Goal: Transaction & Acquisition: Book appointment/travel/reservation

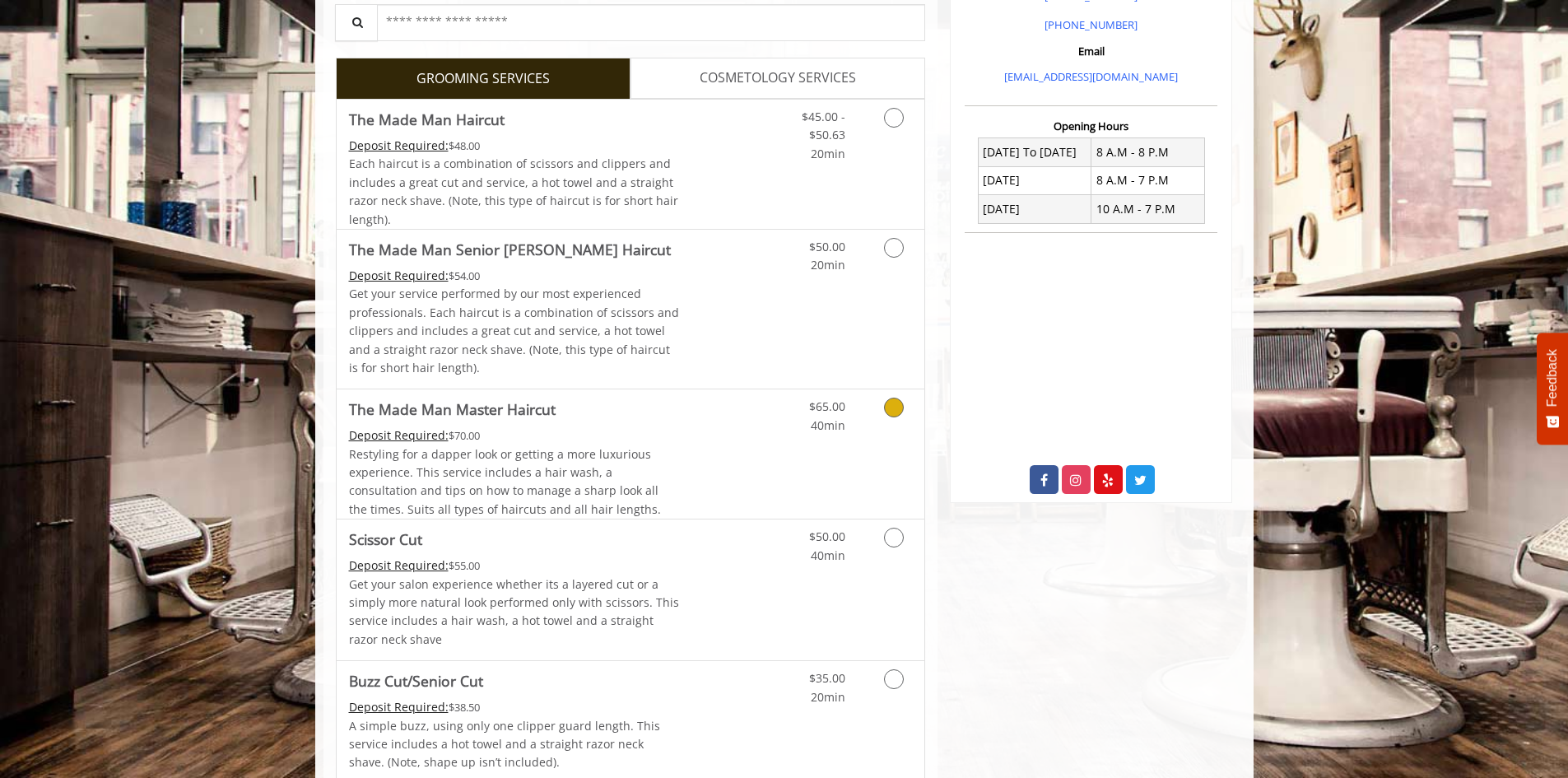
scroll to position [513, 0]
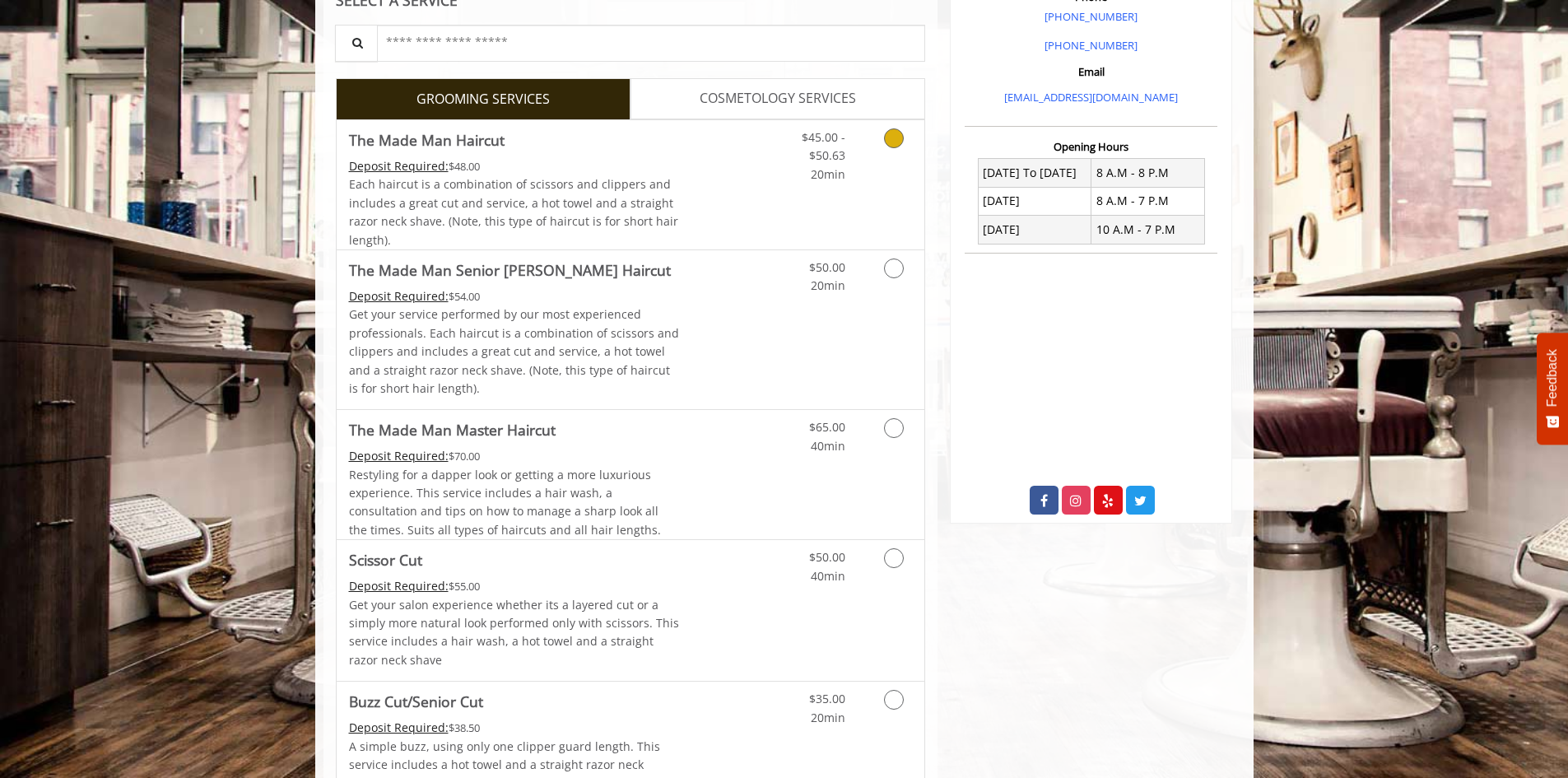
click at [722, 211] on link "Discounted Price" at bounding box center [728, 185] width 98 height 129
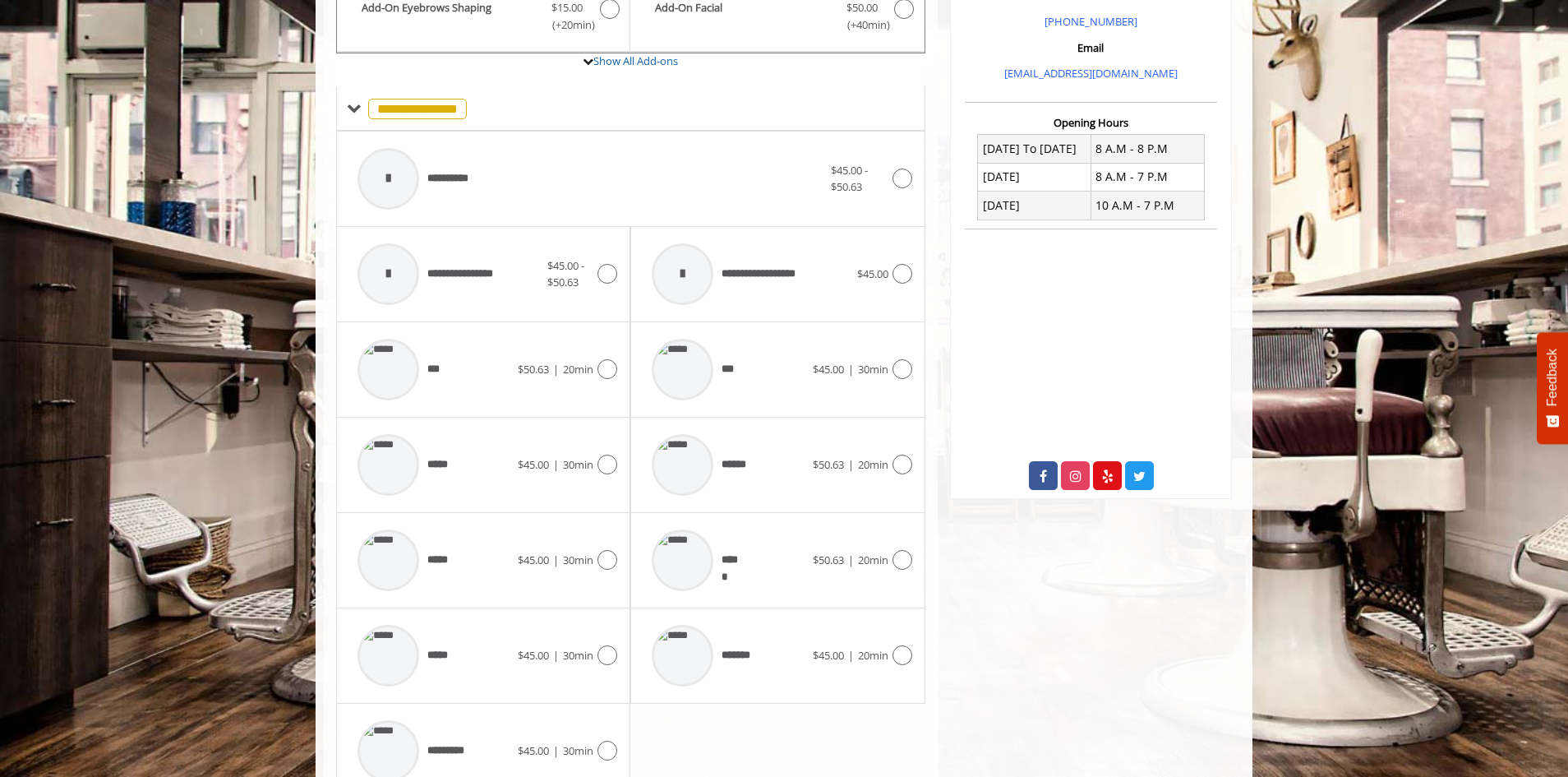
scroll to position [536, 0]
click at [486, 664] on div "*****" at bounding box center [433, 655] width 168 height 78
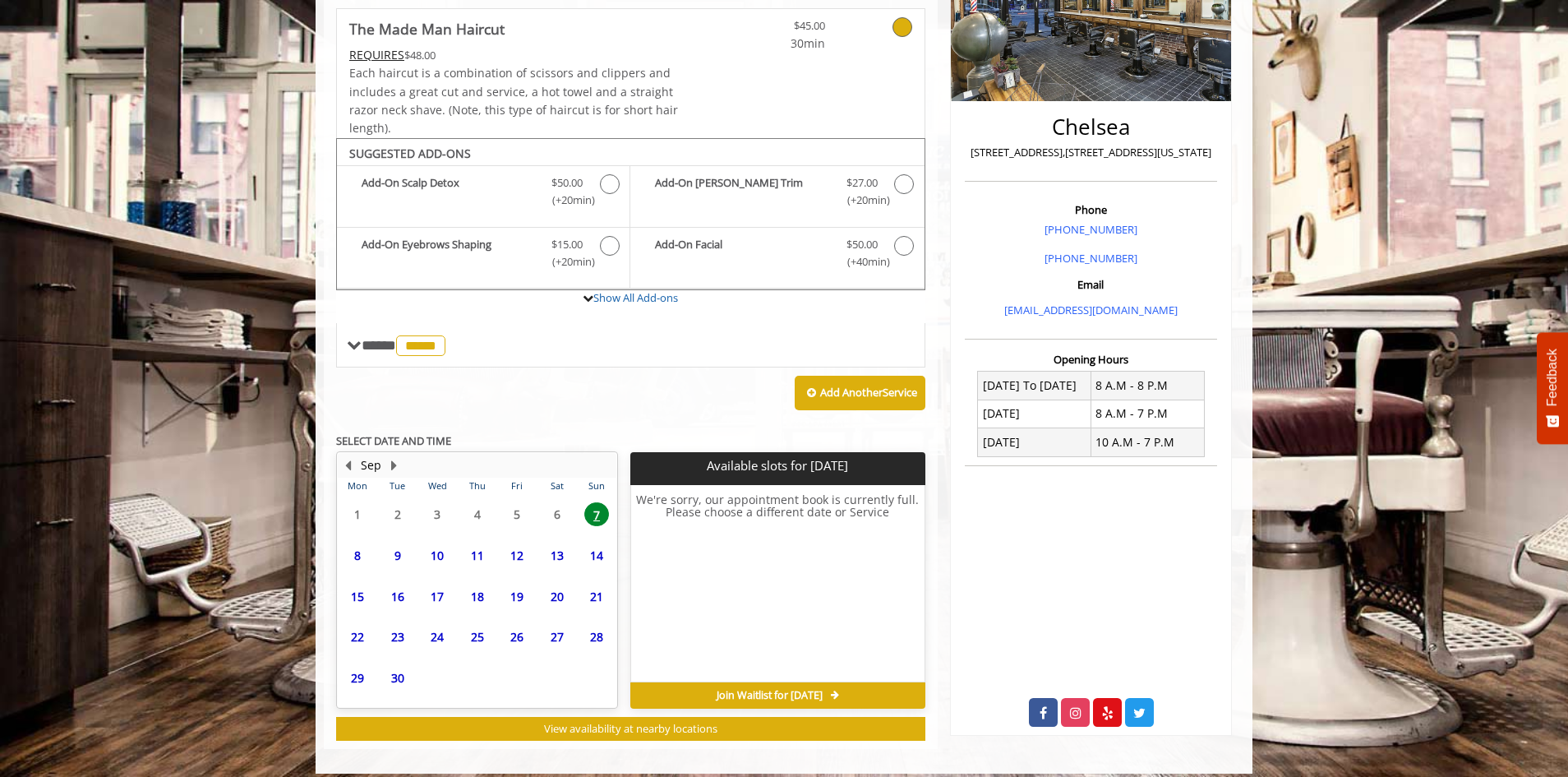
scroll to position [313, 0]
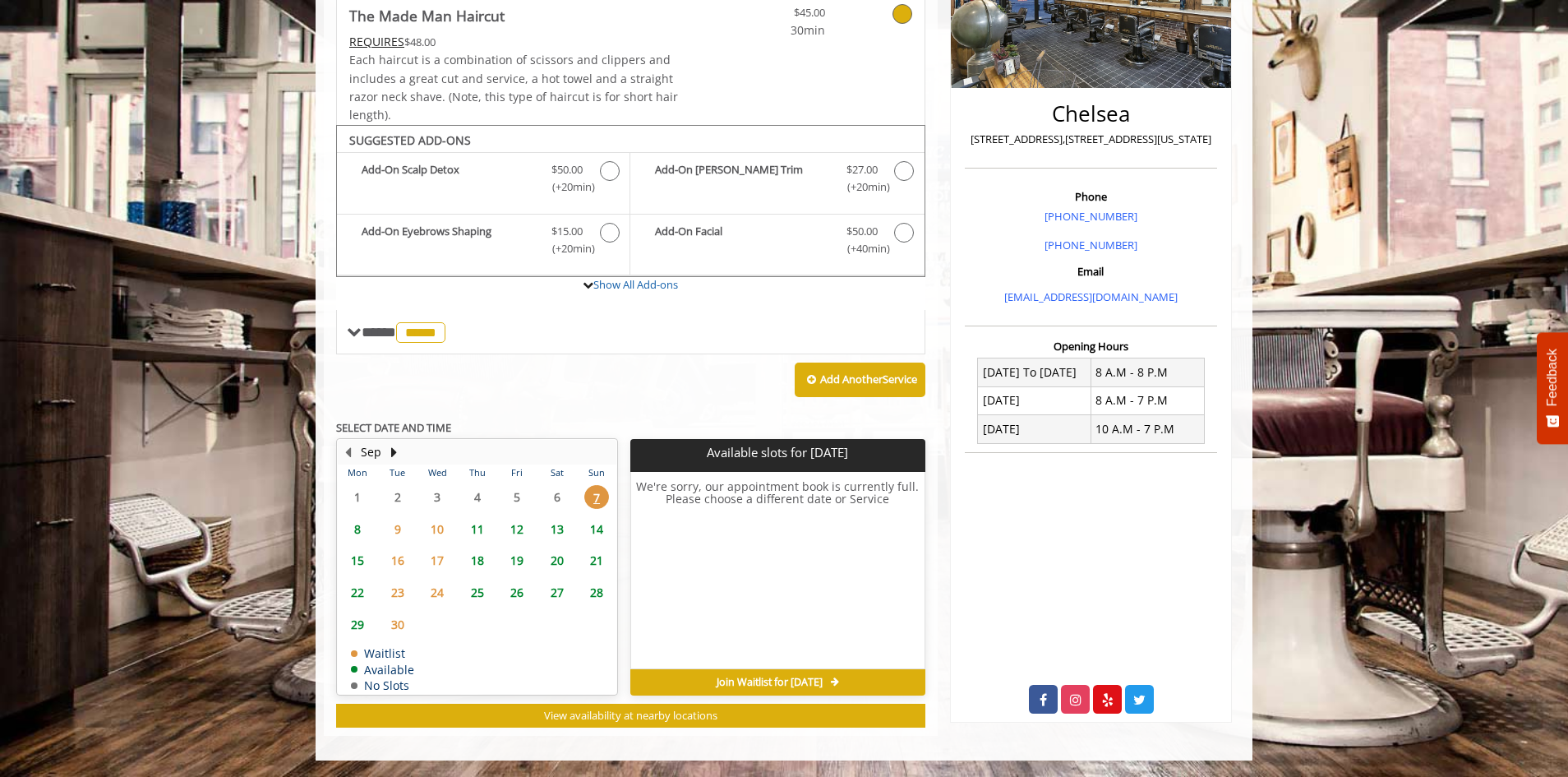
click at [353, 532] on span "8" at bounding box center [357, 529] width 24 height 23
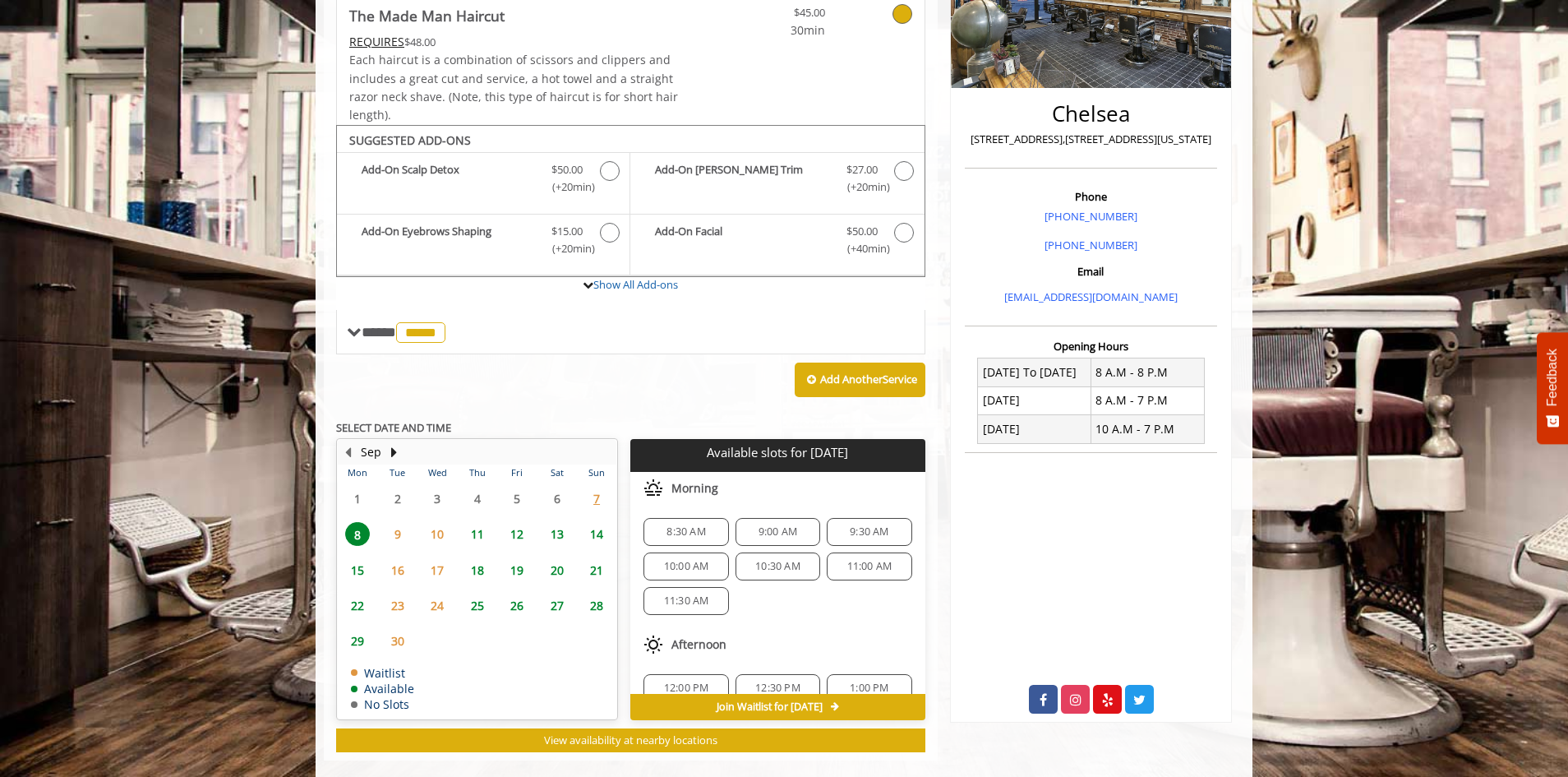
scroll to position [337, 0]
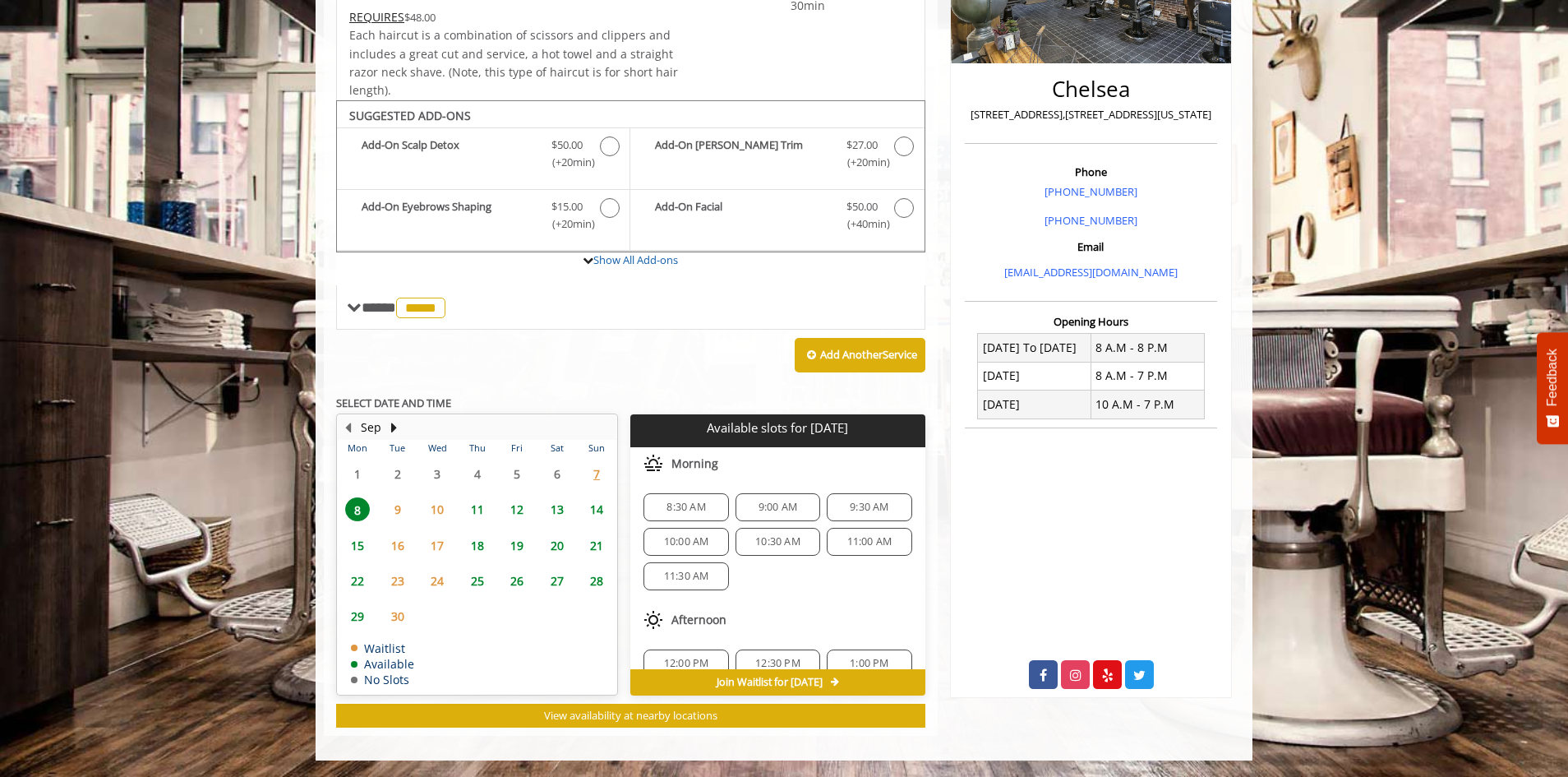
click at [590, 465] on span "7" at bounding box center [596, 474] width 24 height 23
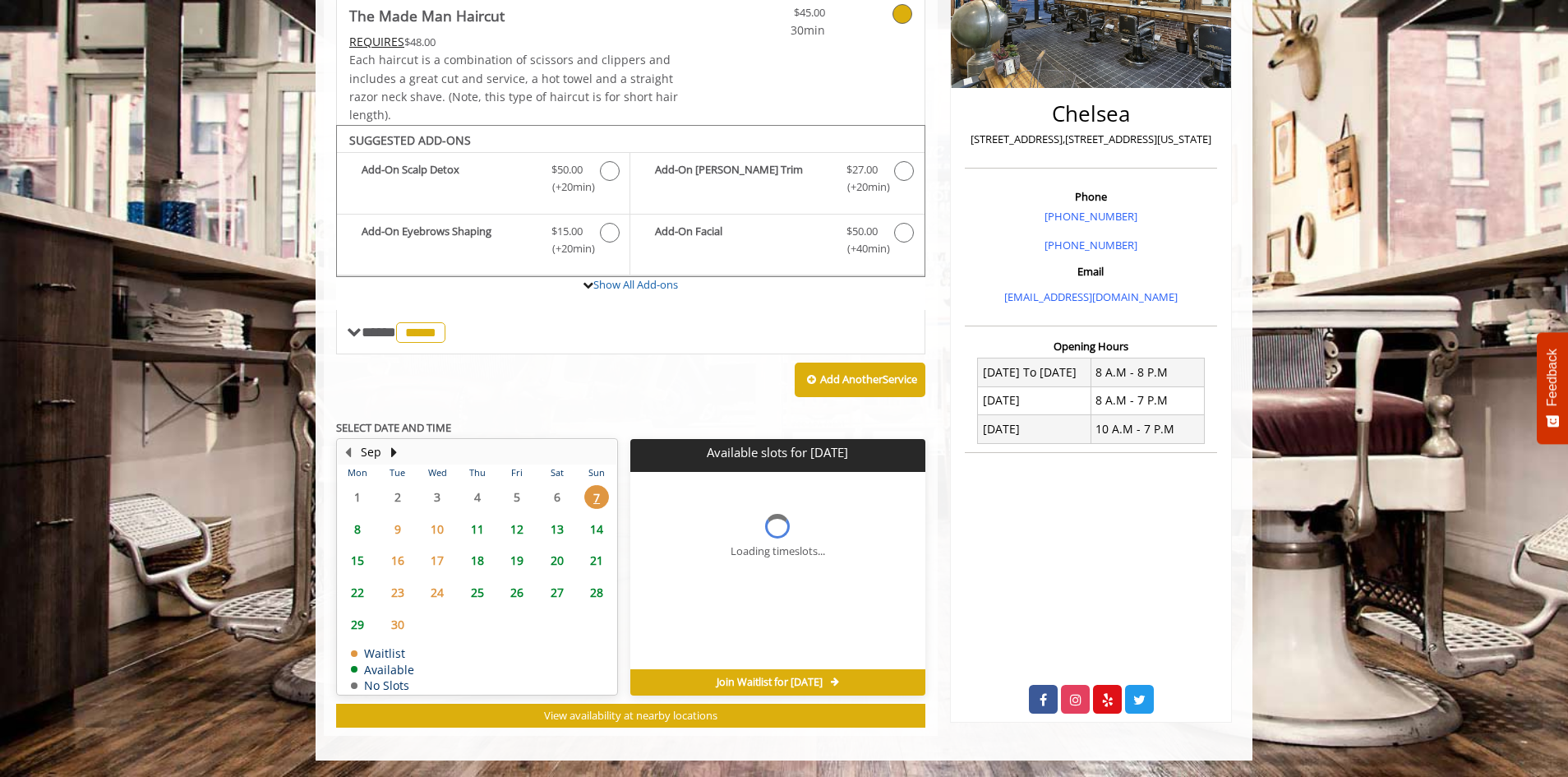
scroll to position [313, 0]
click at [362, 524] on span "8" at bounding box center [357, 529] width 24 height 23
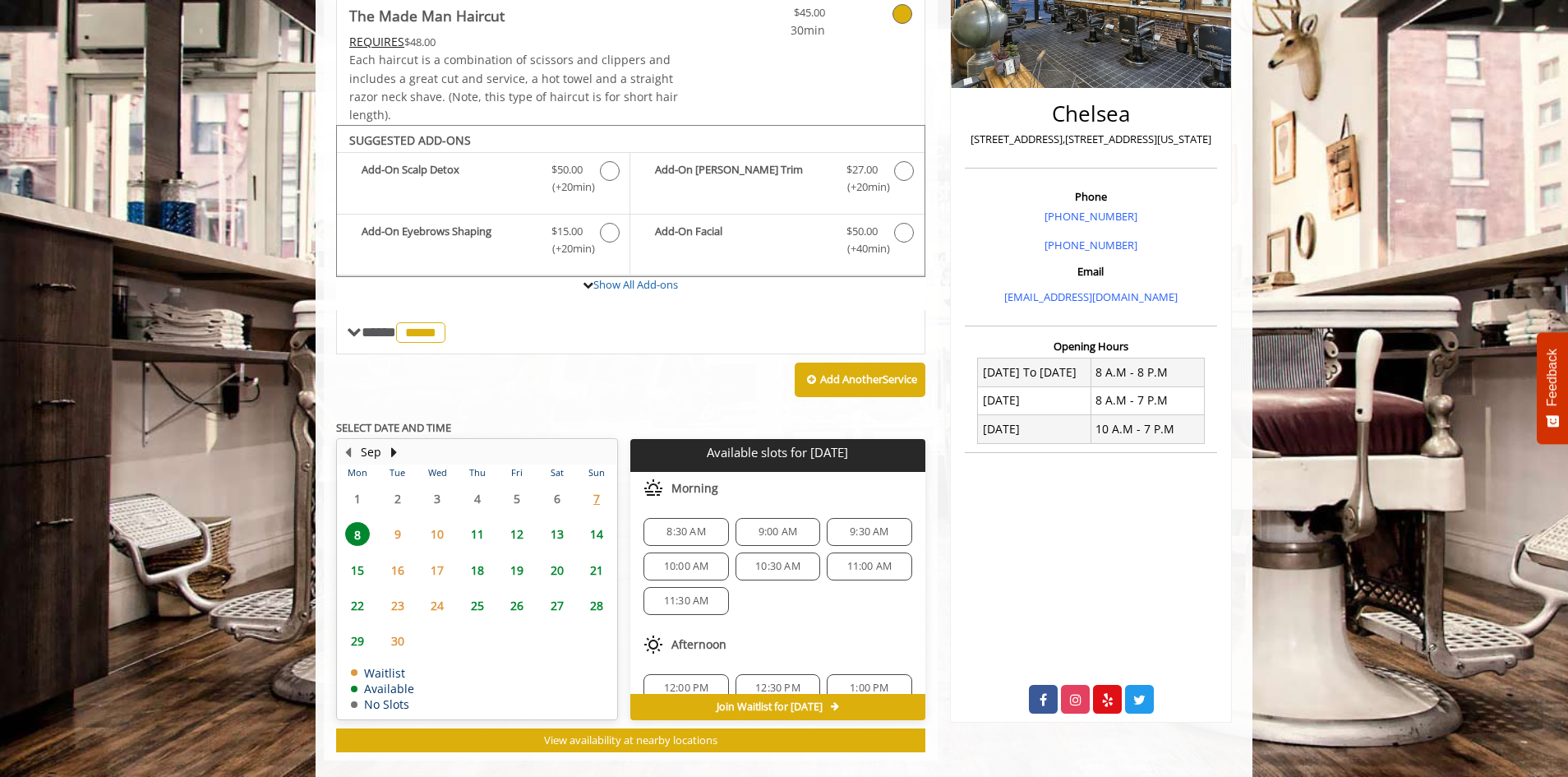
scroll to position [337, 0]
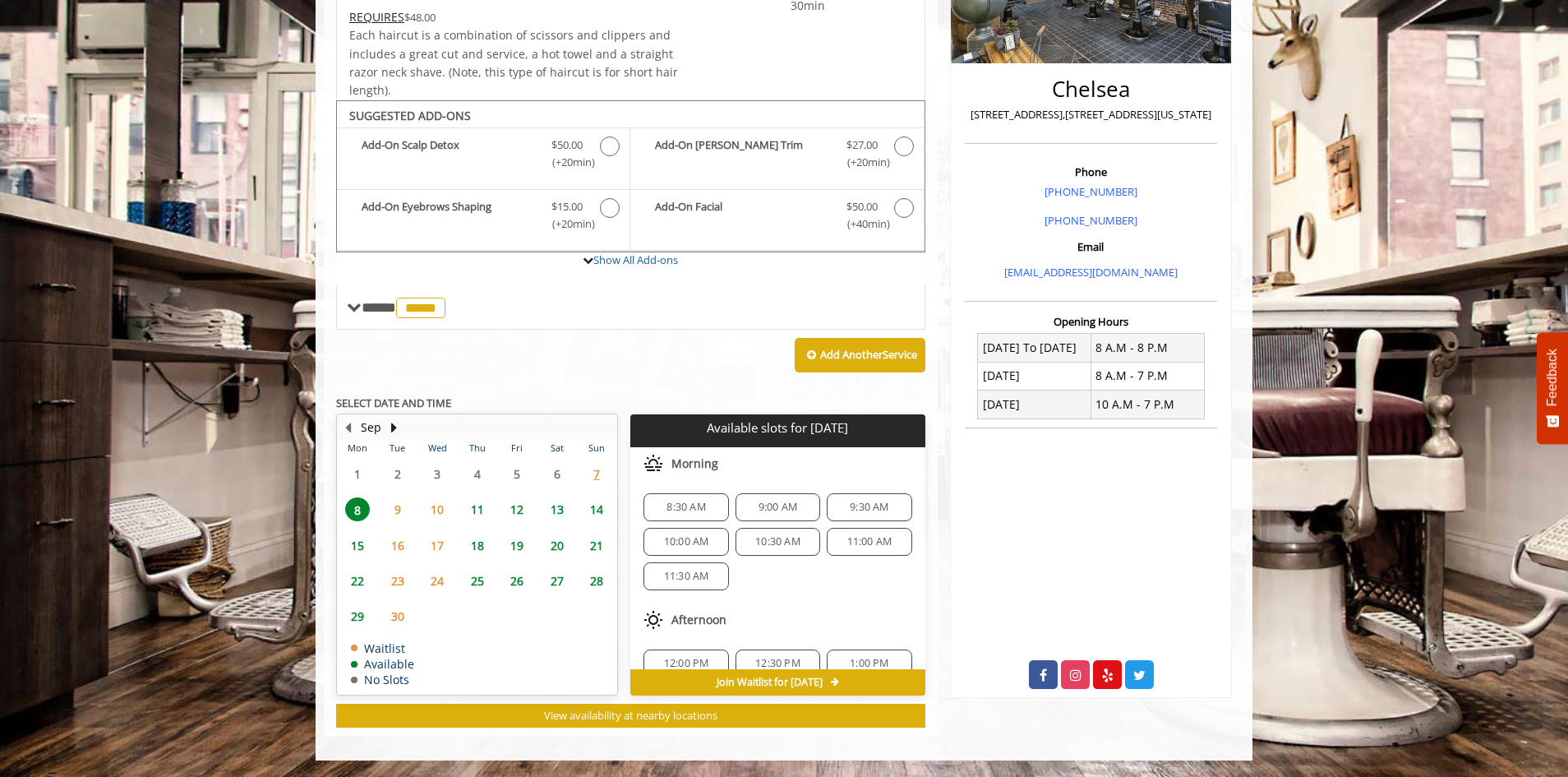
click at [400, 506] on span "9" at bounding box center [397, 509] width 24 height 23
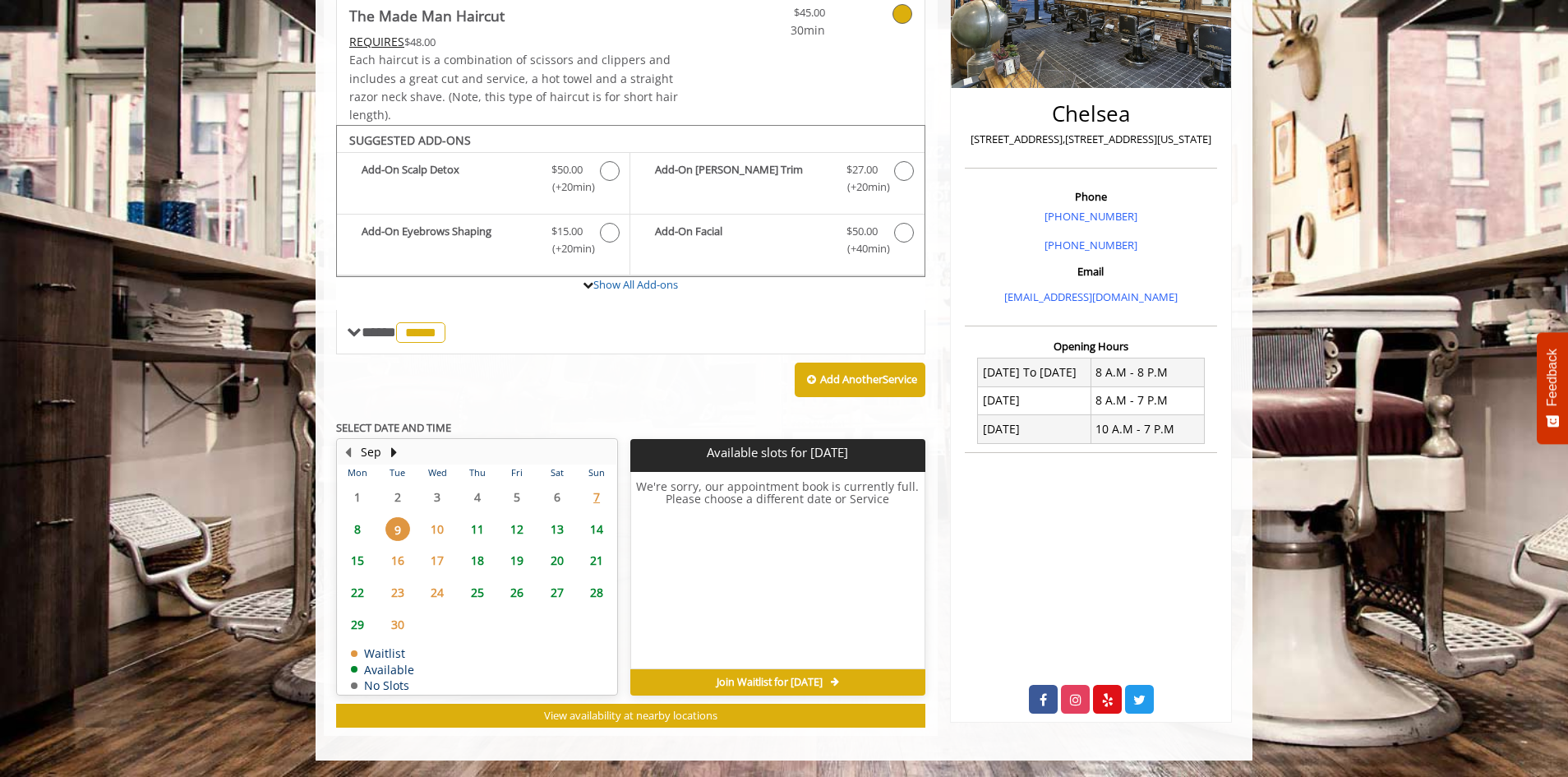
click at [351, 526] on span "8" at bounding box center [357, 529] width 24 height 23
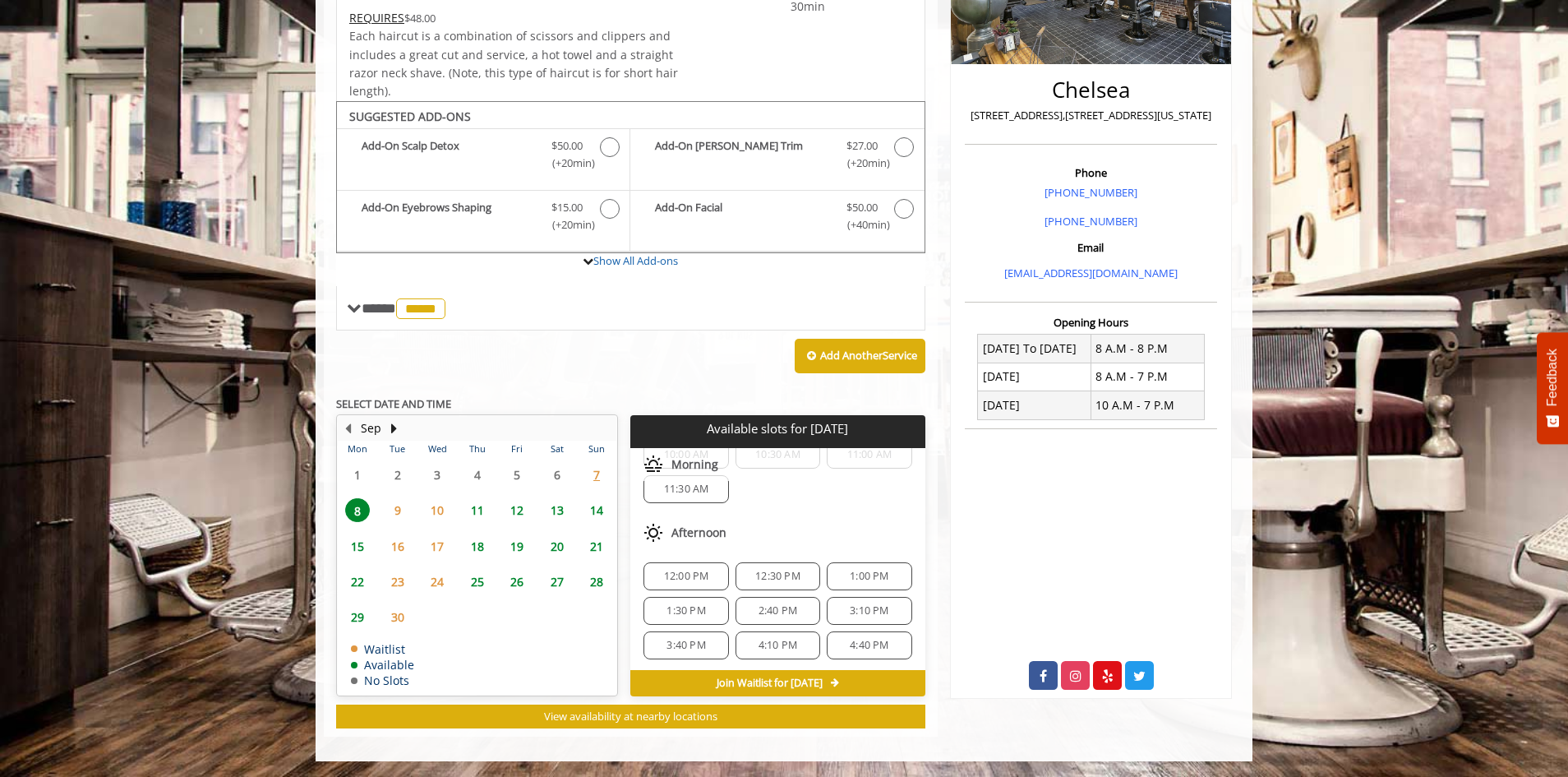
scroll to position [0, 0]
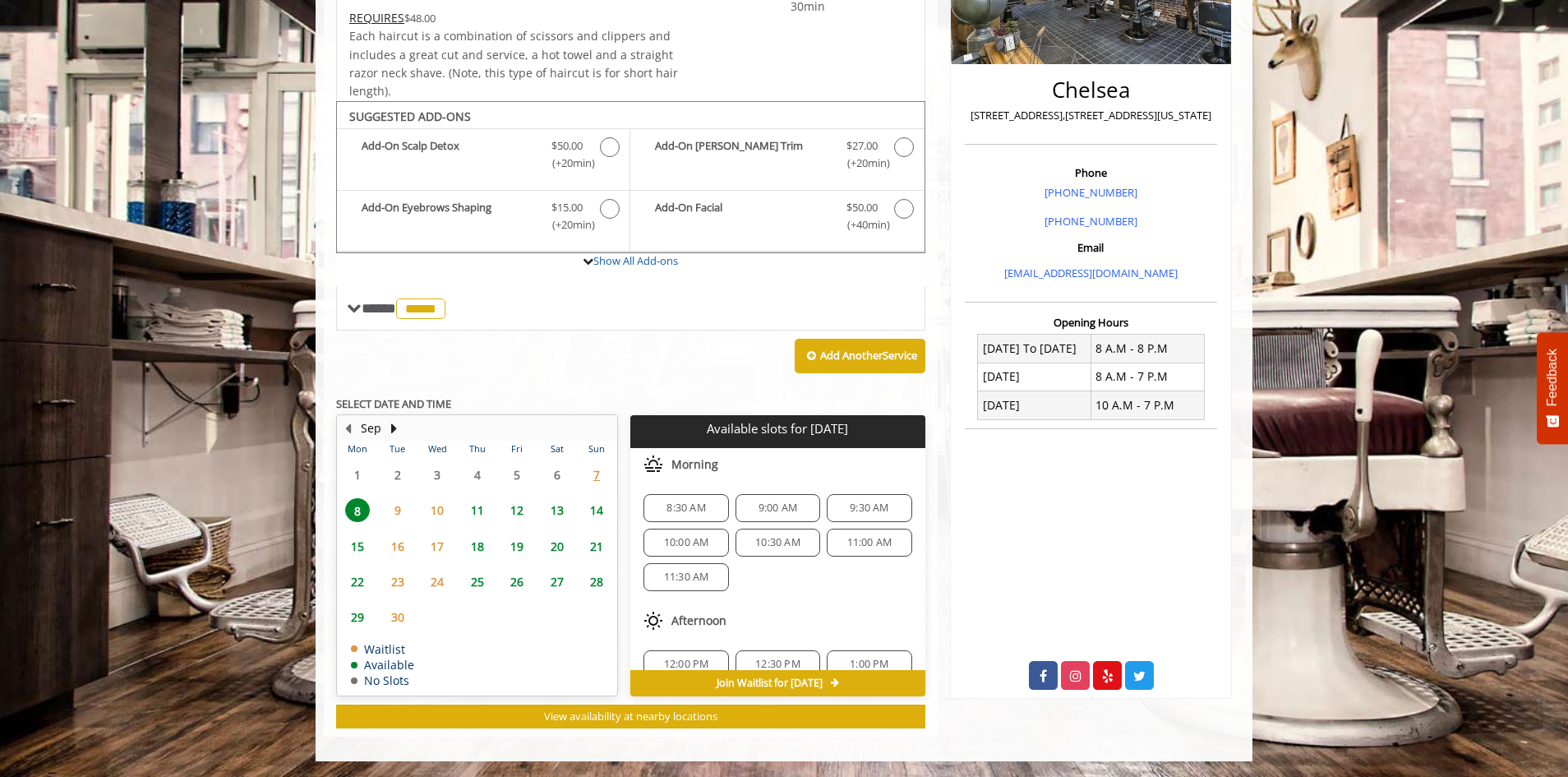
click at [678, 490] on div "8:30 AM 9:00 AM 9:30 AM 10:00 AM 10:30 AM 11:00 AM 11:30 AM" at bounding box center [777, 542] width 294 height 123
click at [357, 536] on span "15" at bounding box center [357, 546] width 24 height 23
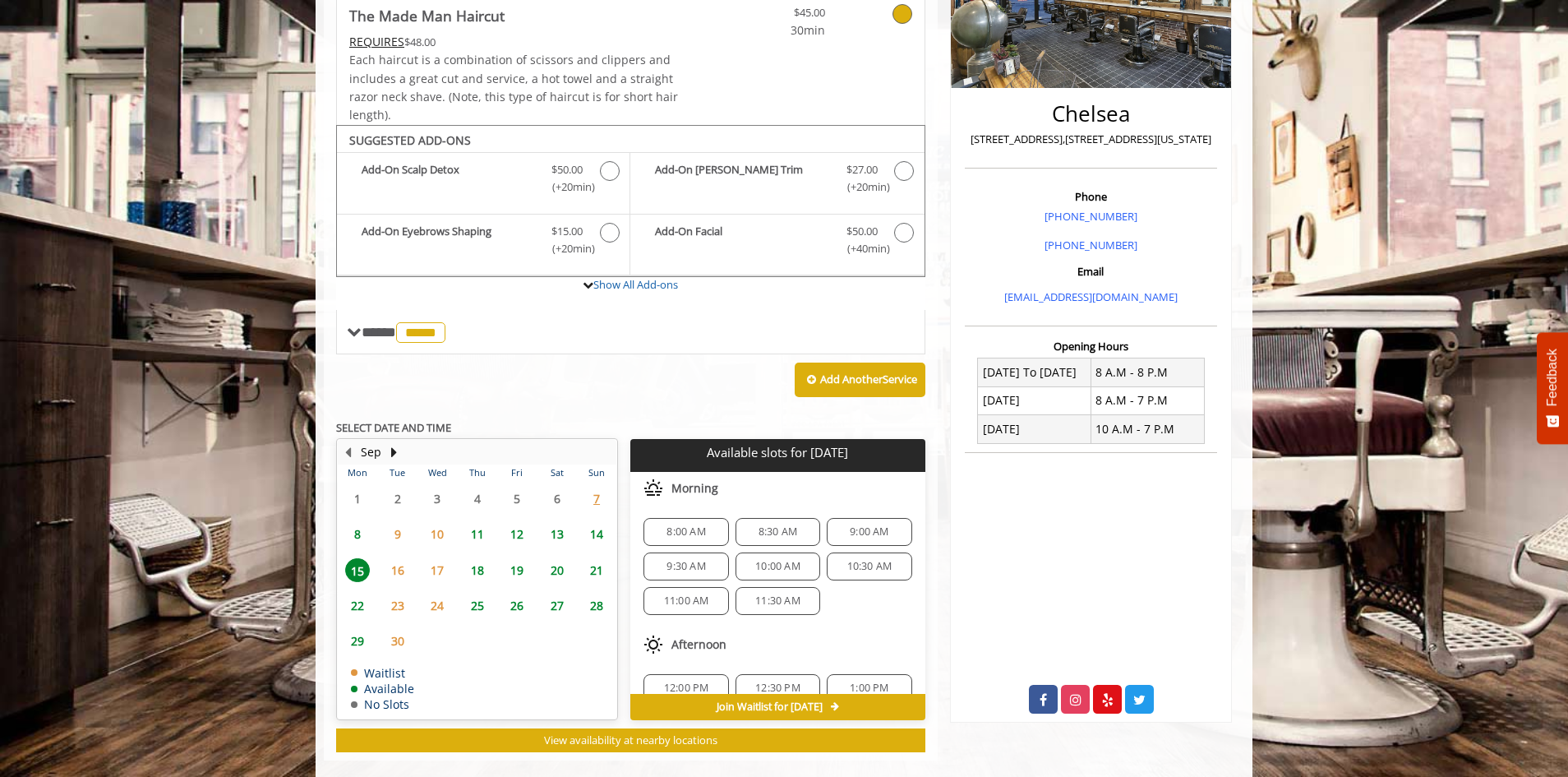
scroll to position [337, 0]
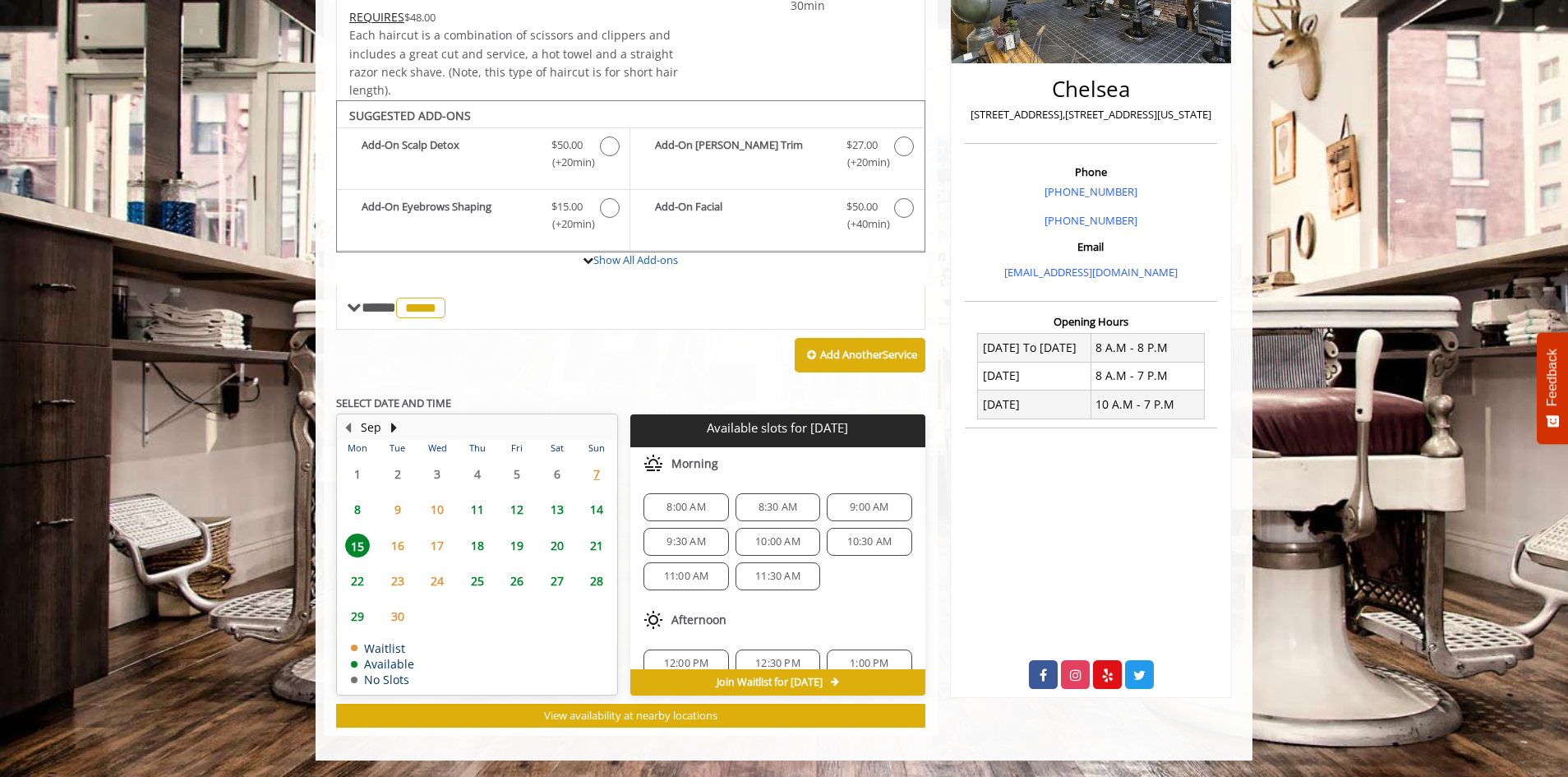
click at [355, 516] on span "8" at bounding box center [357, 509] width 24 height 23
click at [694, 511] on span "8:30 AM" at bounding box center [686, 507] width 39 height 13
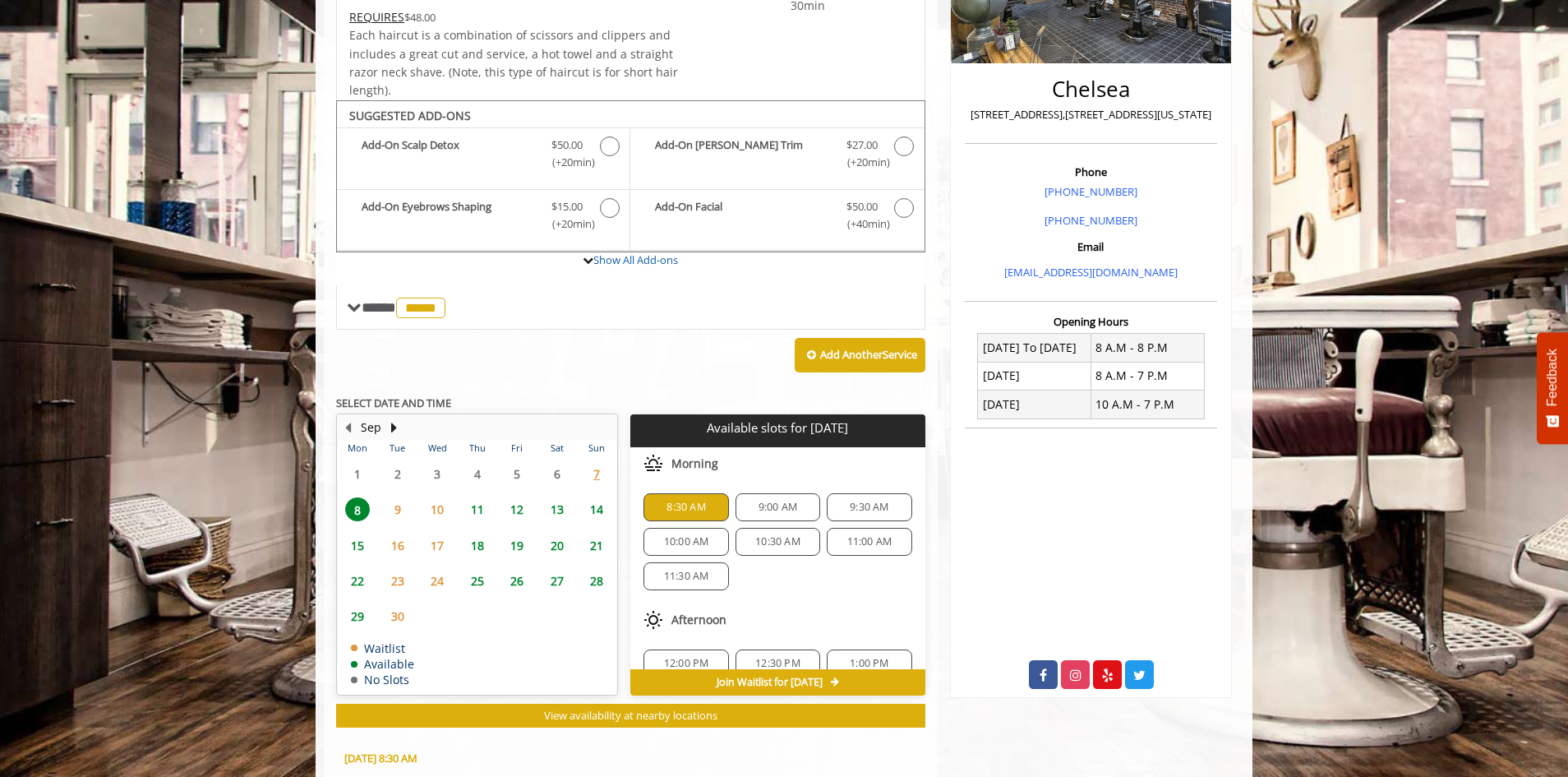
scroll to position [634, 0]
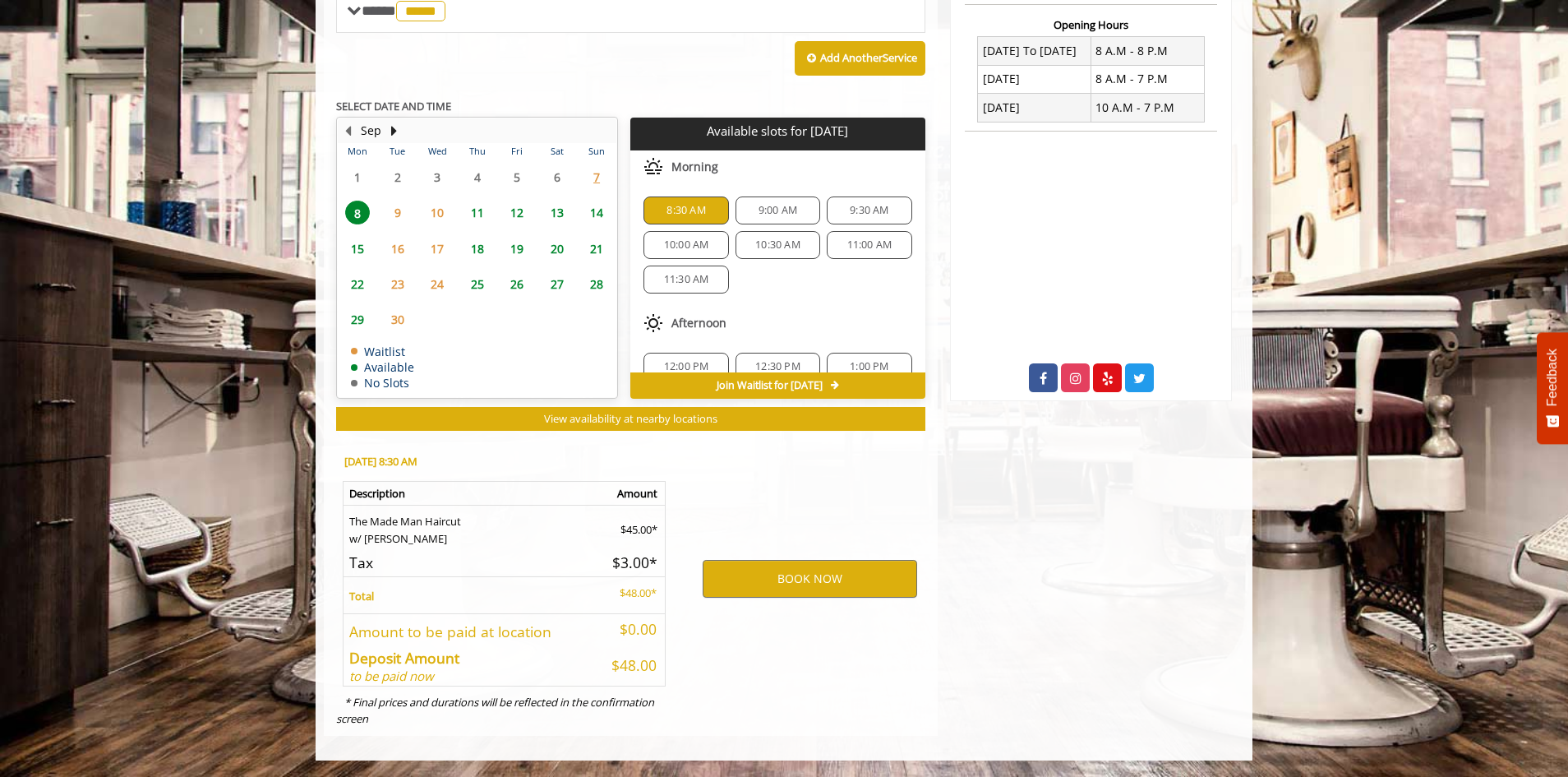
click at [740, 385] on span "Join Waitlist for [DATE]" at bounding box center [769, 386] width 106 height 13
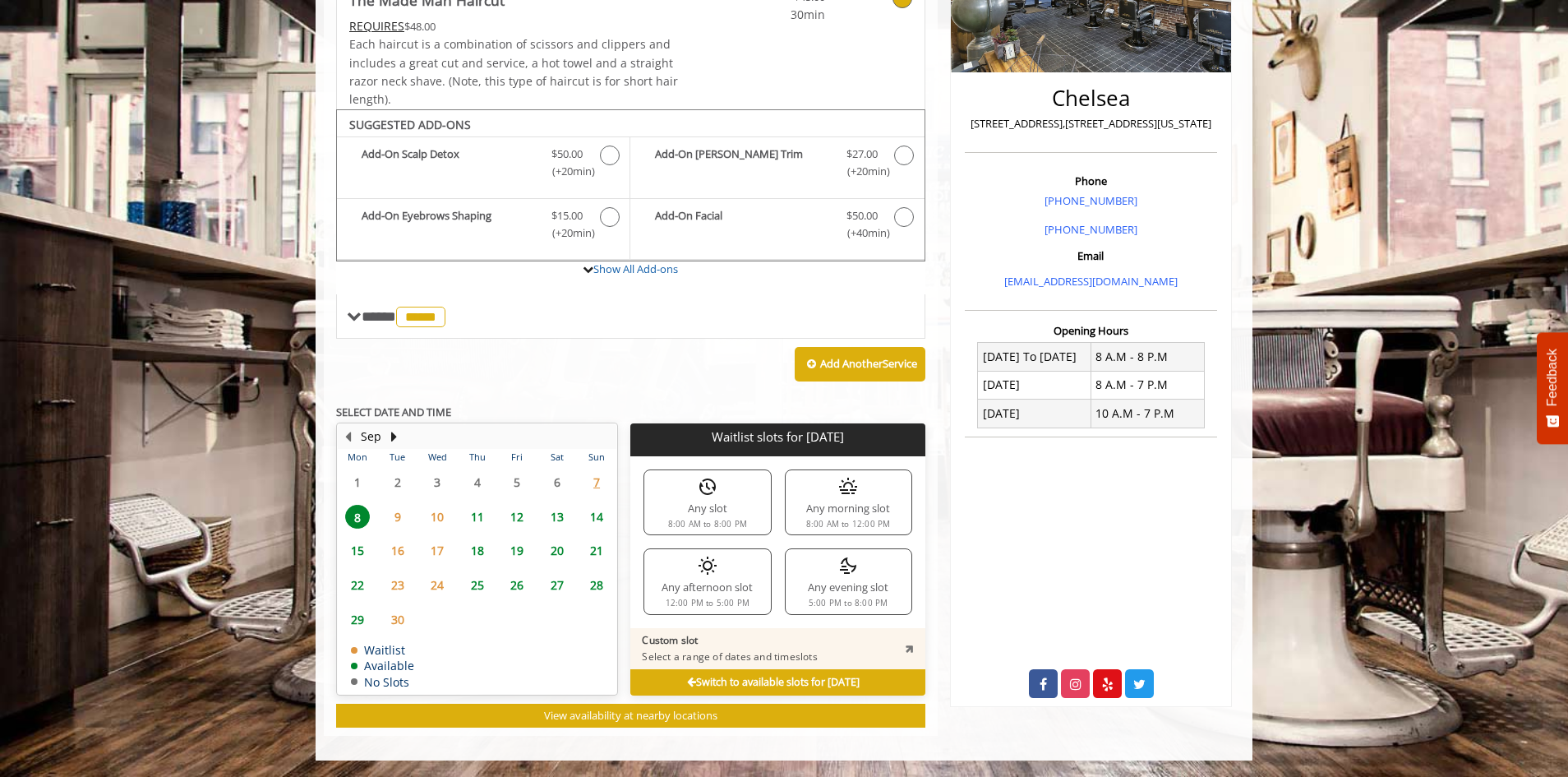
click at [711, 646] on p "Custom slot" at bounding box center [729, 640] width 175 height 13
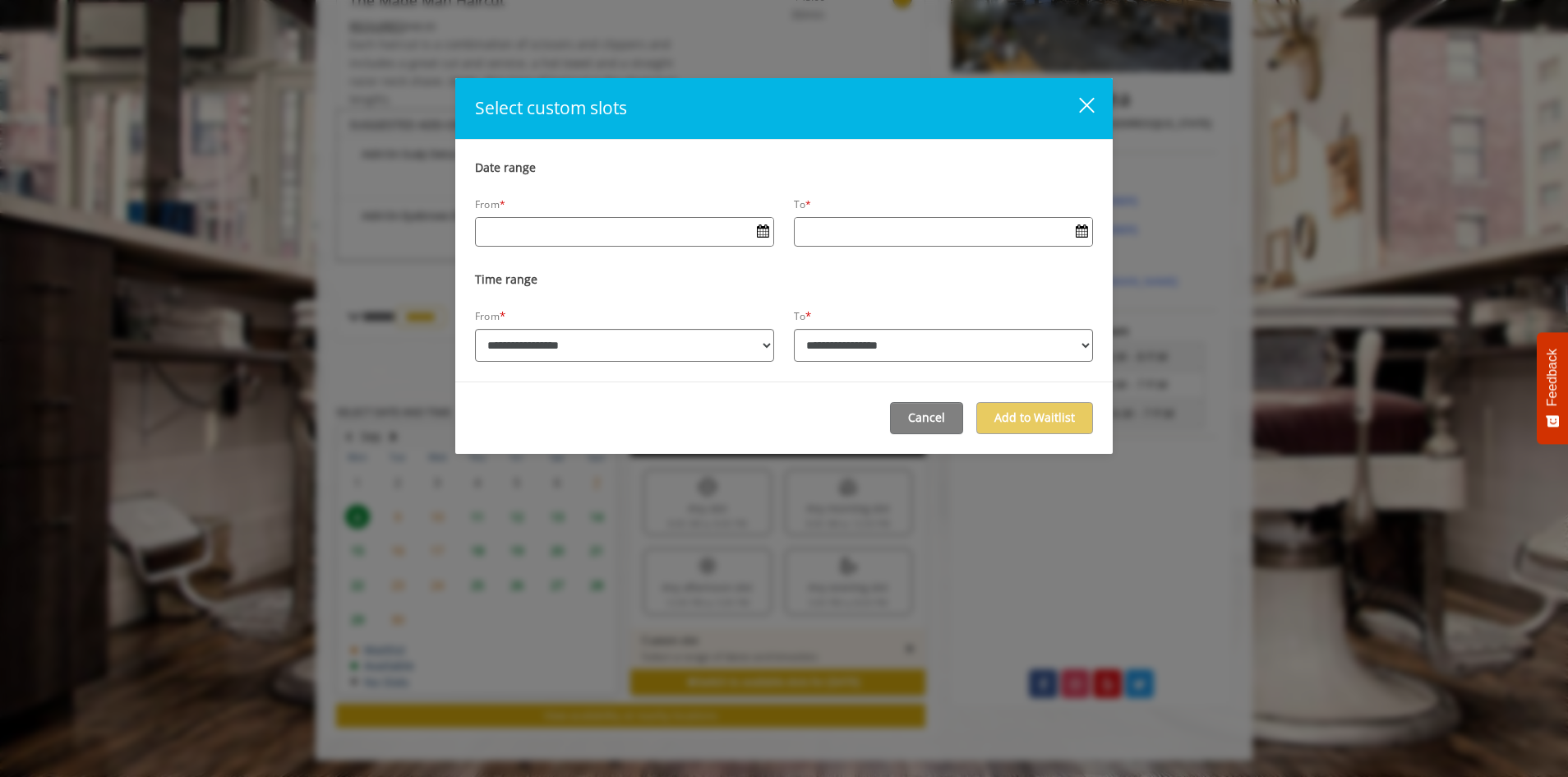
click at [1089, 104] on div "close dialog" at bounding box center [1087, 106] width 16 height 16
